Goal: Task Accomplishment & Management: Manage account settings

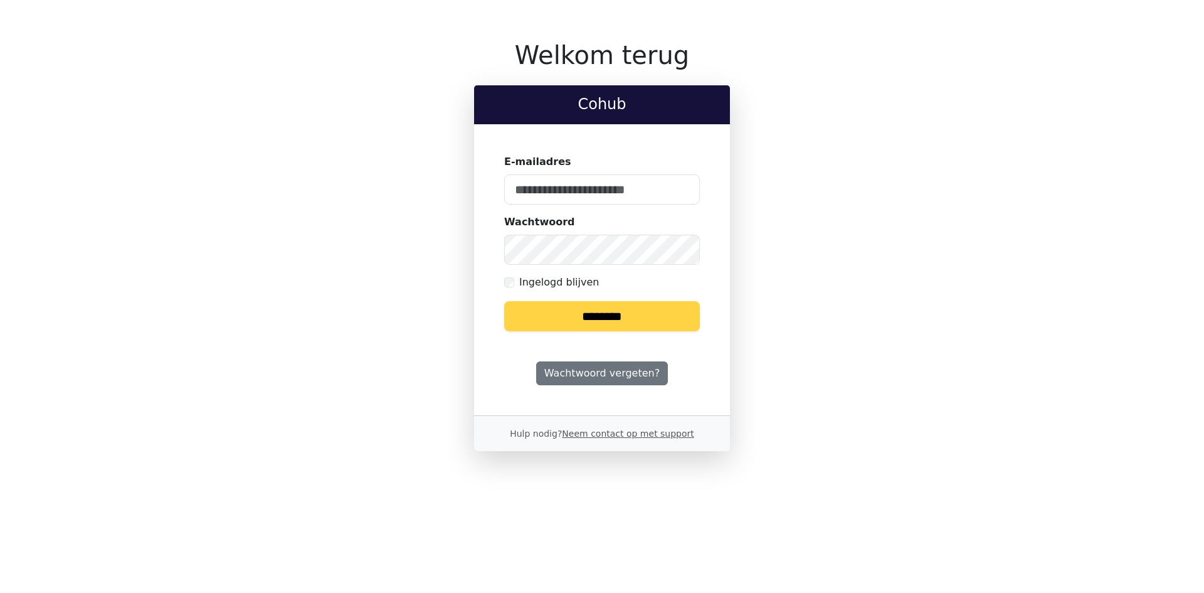
type input "**********"
click at [588, 316] on input "********" at bounding box center [602, 316] width 196 height 30
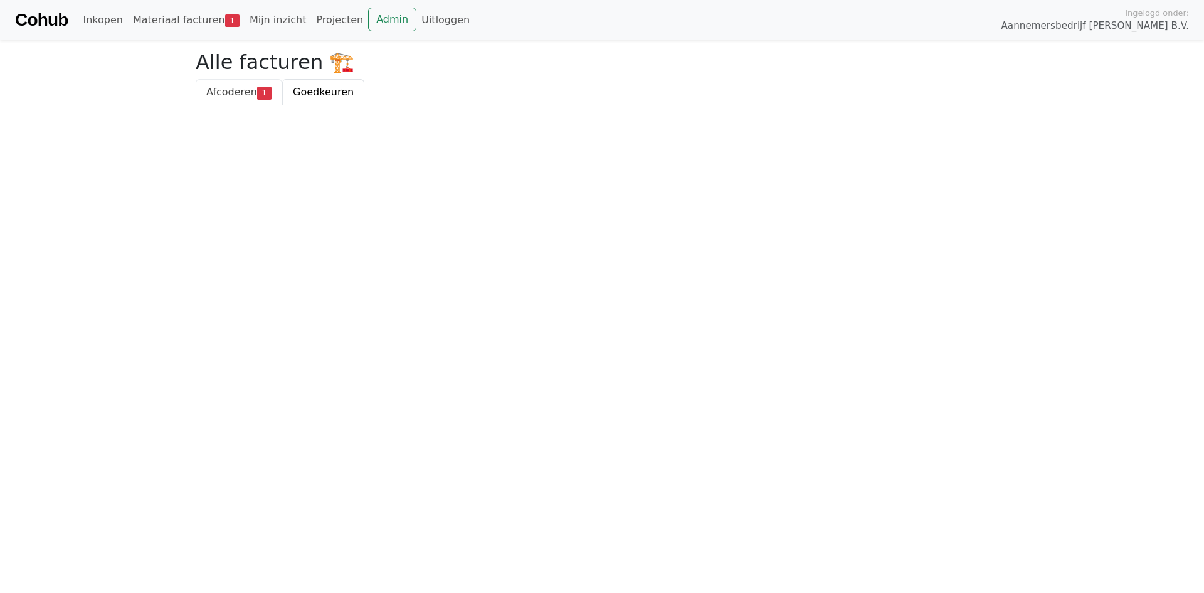
click at [224, 92] on span "Afcoderen" at bounding box center [231, 92] width 51 height 12
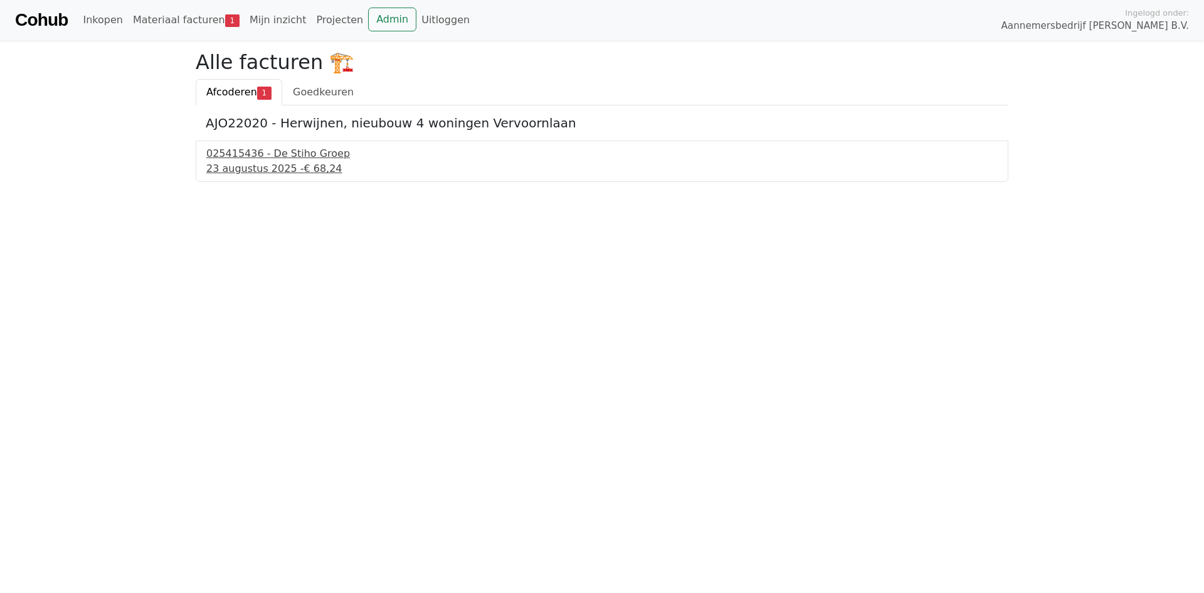
click at [241, 156] on div "025415436 - De Stiho Groep" at bounding box center [602, 153] width 792 height 15
